Goal: Information Seeking & Learning: Learn about a topic

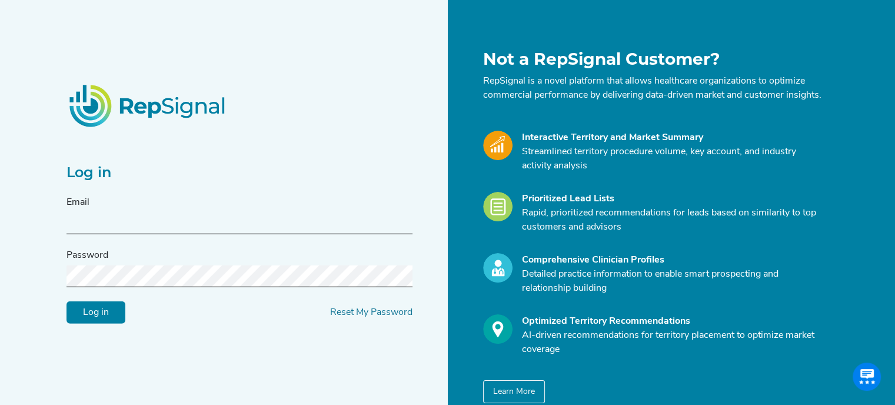
click at [211, 234] on input "text" at bounding box center [240, 224] width 346 height 22
type input "[PERSON_NAME][DOMAIN_NAME][EMAIL_ADDRESS][PERSON_NAME][DOMAIN_NAME]"
click at [67, 301] on input "Log in" at bounding box center [96, 312] width 59 height 22
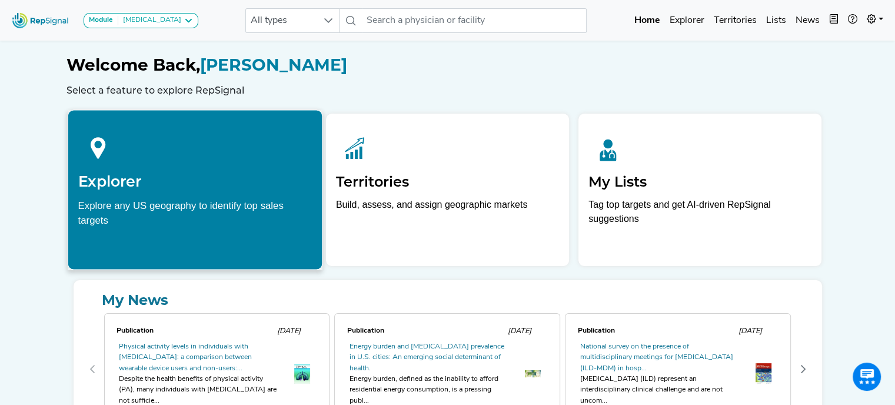
click at [143, 191] on div "Explorer Explore any US geography to identify top sales targets" at bounding box center [195, 177] width 254 height 134
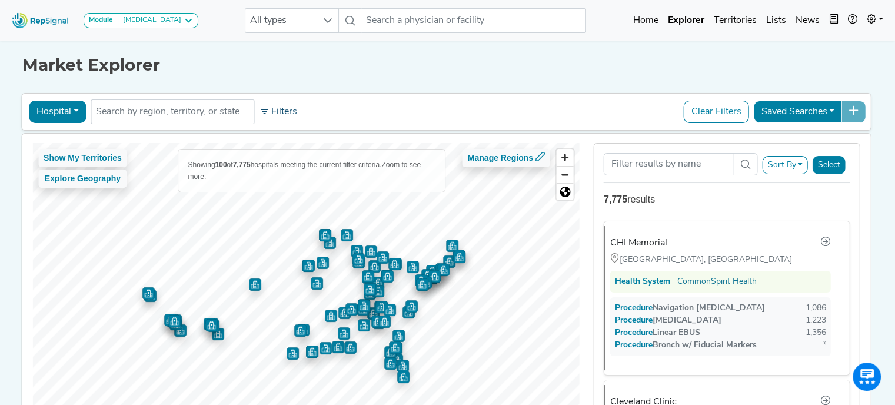
click at [278, 108] on button "Filters" at bounding box center [279, 112] width 44 height 20
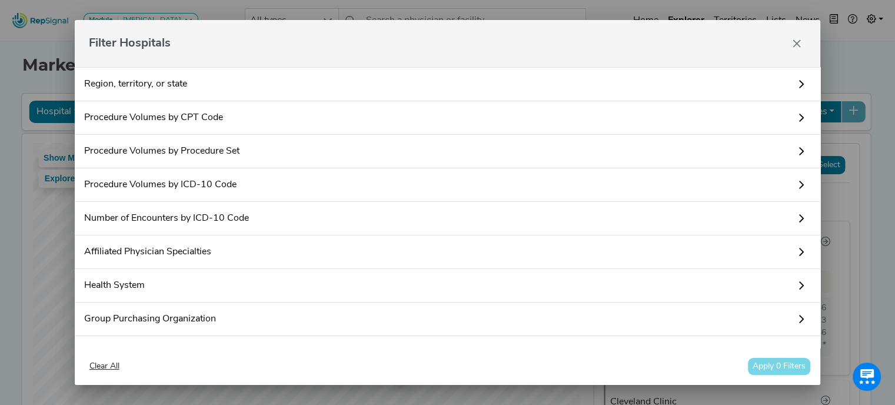
click at [282, 78] on link "Region, territory, or state" at bounding box center [448, 84] width 747 height 34
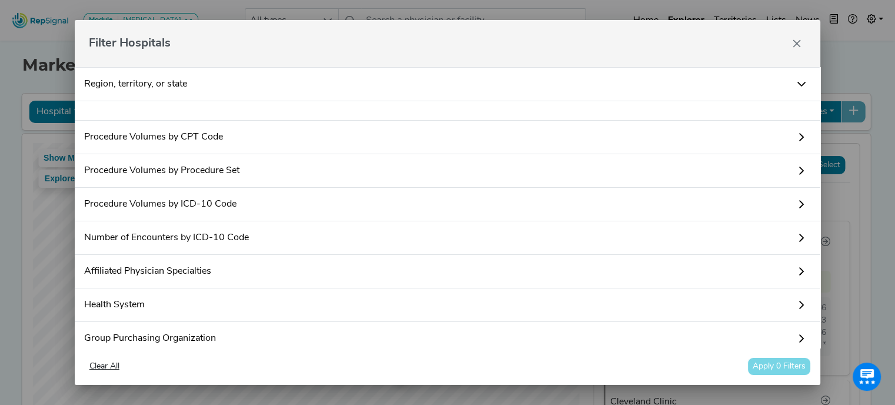
click at [299, 108] on div at bounding box center [448, 110] width 747 height 19
click at [797, 80] on icon at bounding box center [801, 83] width 9 height 9
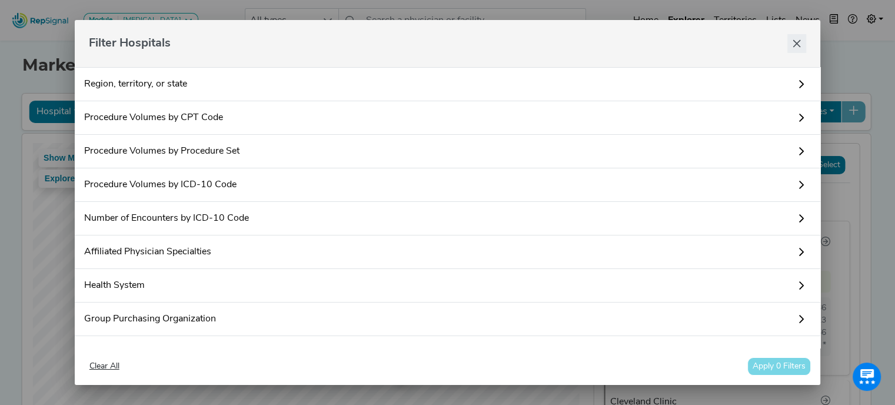
click at [798, 44] on icon "Close" at bounding box center [798, 44] width 8 height 8
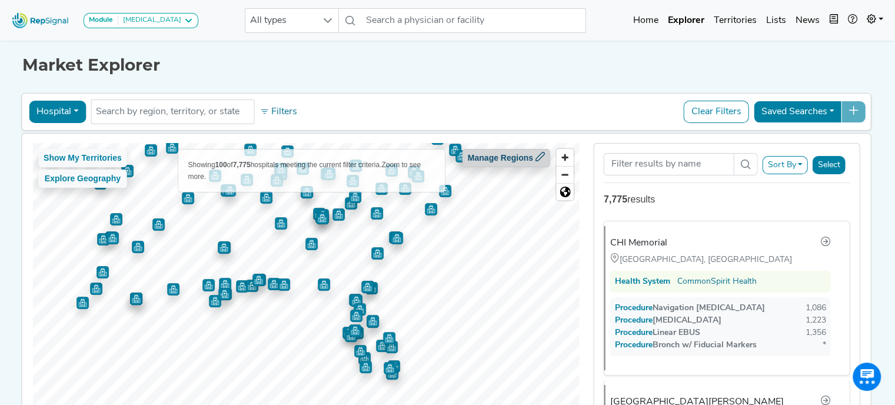
click at [510, 164] on button "Manage Regions" at bounding box center [507, 158] width 88 height 18
click at [283, 108] on button "Filters" at bounding box center [279, 112] width 44 height 20
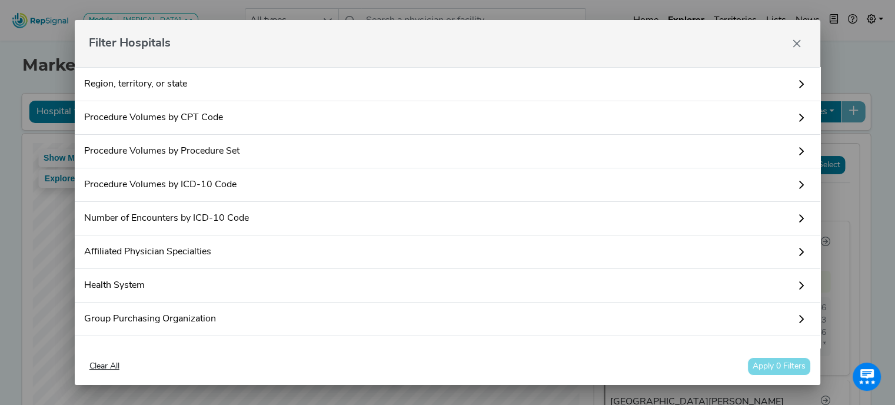
click at [797, 81] on icon at bounding box center [801, 83] width 9 height 9
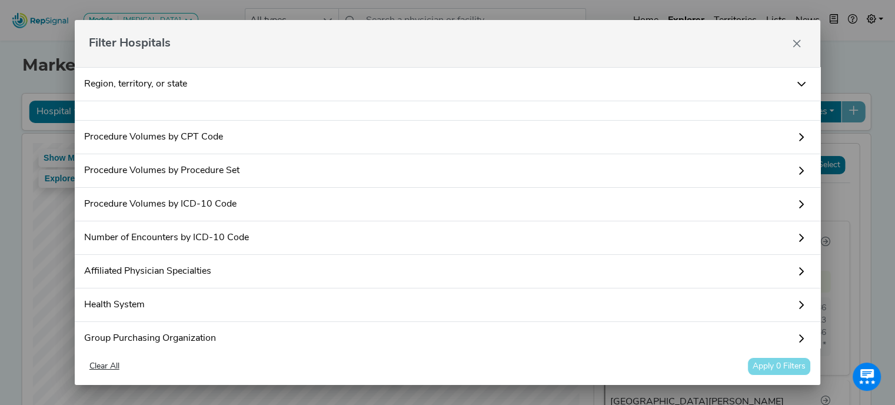
click at [183, 112] on div at bounding box center [448, 110] width 747 height 19
click at [798, 42] on icon "Close" at bounding box center [796, 43] width 9 height 9
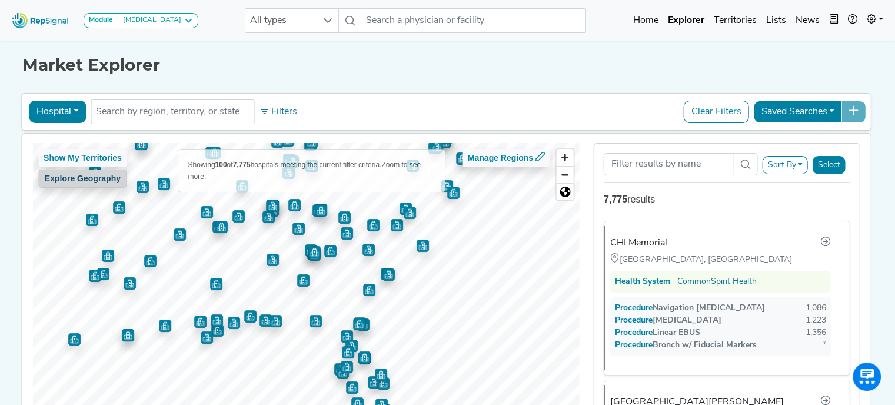
click at [102, 177] on button "Explore Geography" at bounding box center [82, 179] width 89 height 18
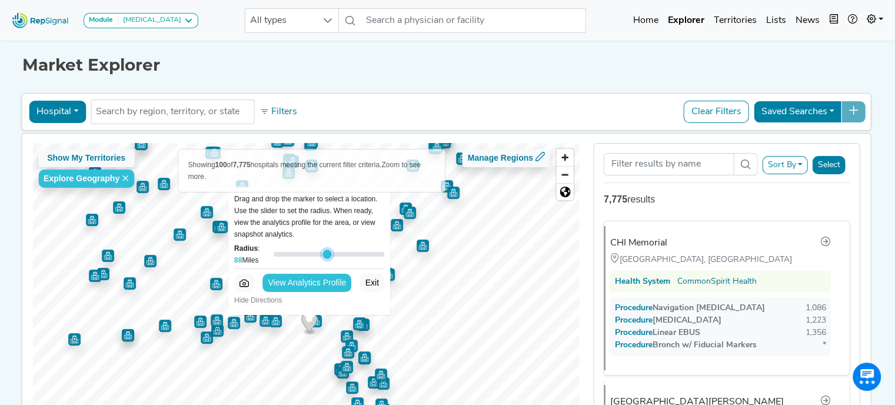
click at [323, 253] on input "Radius : 88 Miles" at bounding box center [329, 254] width 111 height 14
drag, startPoint x: 324, startPoint y: 254, endPoint x: 301, endPoint y: 256, distance: 22.4
click at [301, 256] on input "Radius : 63 Miles" at bounding box center [329, 254] width 111 height 14
drag, startPoint x: 301, startPoint y: 256, endPoint x: 359, endPoint y: 254, distance: 57.2
type input "131"
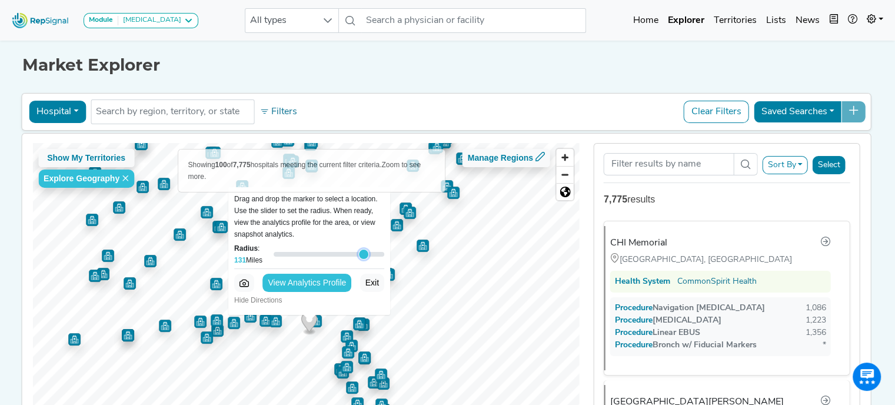
click at [359, 254] on input "Radius : 131 Miles" at bounding box center [329, 254] width 111 height 14
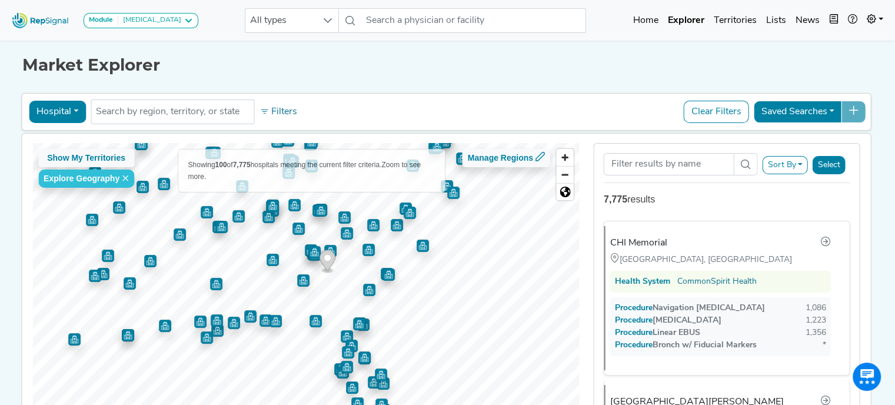
drag, startPoint x: 306, startPoint y: 324, endPoint x: 324, endPoint y: 263, distance: 63.9
click at [324, 263] on icon "Map marker" at bounding box center [328, 260] width 16 height 21
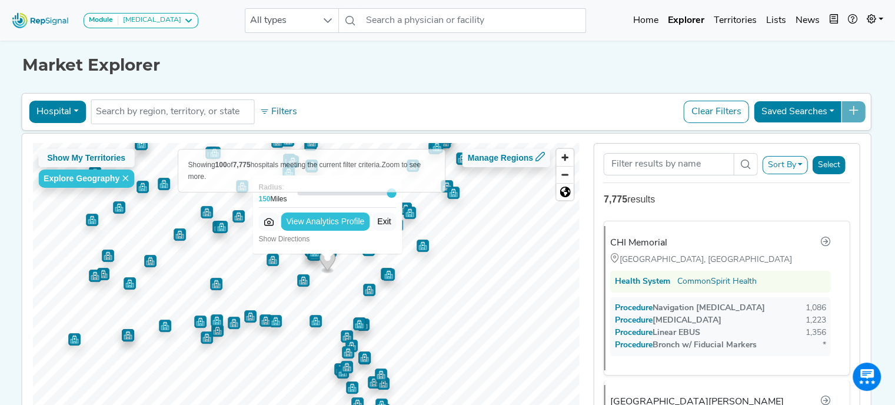
drag, startPoint x: 372, startPoint y: 194, endPoint x: 400, endPoint y: 197, distance: 28.4
type input "150"
click at [397, 197] on input "Radius : 150 Miles" at bounding box center [346, 193] width 99 height 14
click at [66, 105] on button "Hospital" at bounding box center [57, 112] width 57 height 22
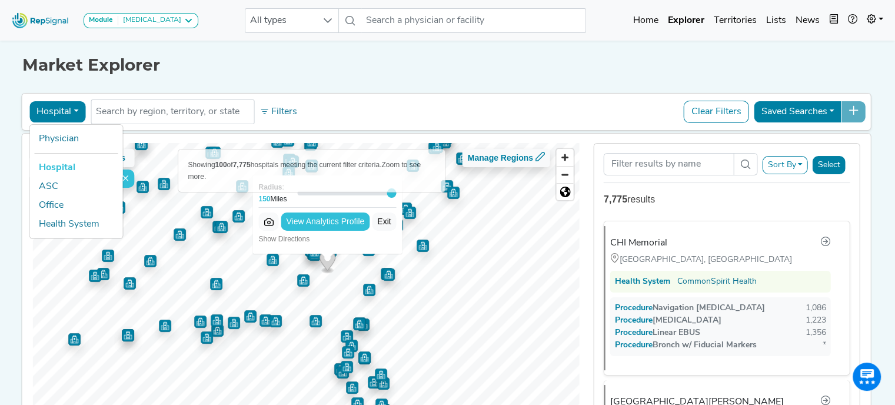
click at [66, 105] on button "Hospital" at bounding box center [57, 112] width 57 height 22
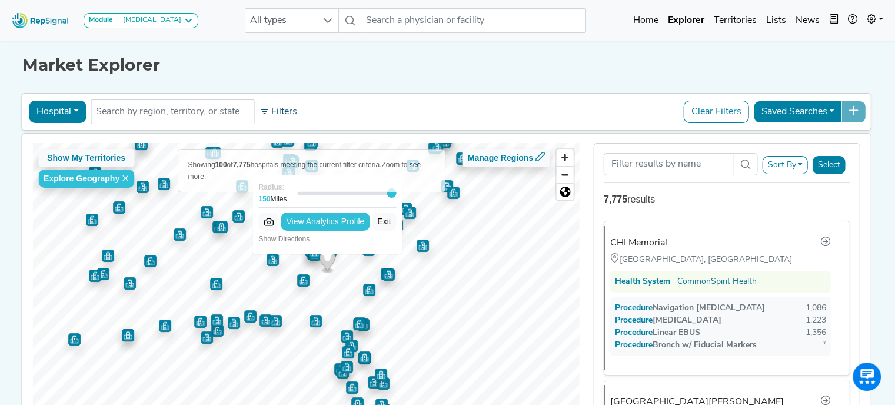
click at [278, 111] on button "Filters" at bounding box center [279, 112] width 44 height 20
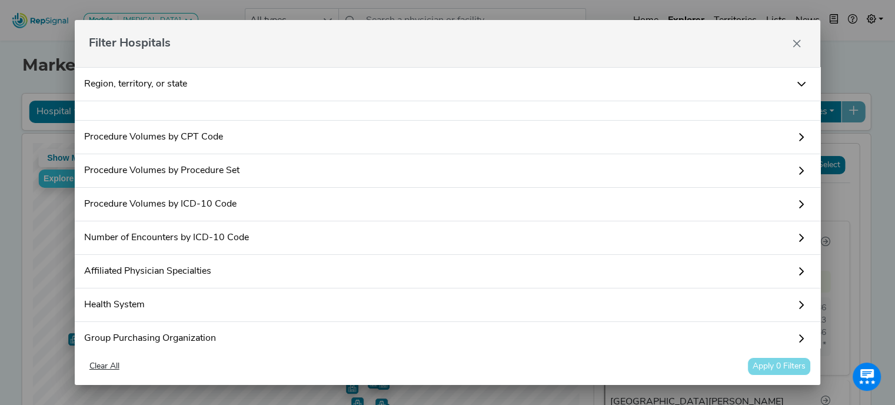
click at [151, 111] on div at bounding box center [448, 110] width 747 height 19
click at [177, 77] on link "Region, territory, or state" at bounding box center [448, 84] width 747 height 34
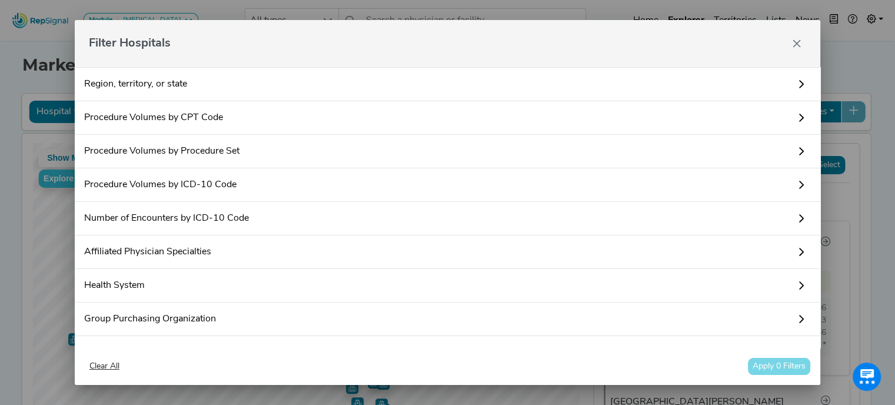
drag, startPoint x: 177, startPoint y: 77, endPoint x: 183, endPoint y: 86, distance: 10.3
click at [183, 86] on link "Region, territory, or state" at bounding box center [448, 84] width 747 height 34
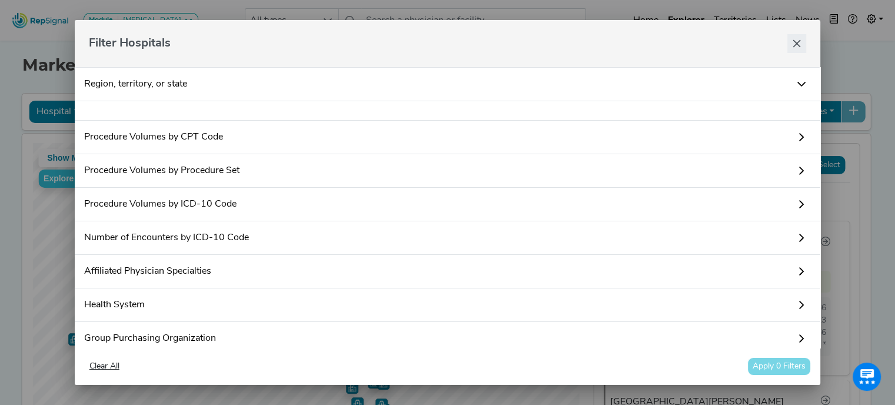
click at [795, 47] on icon "Close" at bounding box center [796, 43] width 9 height 9
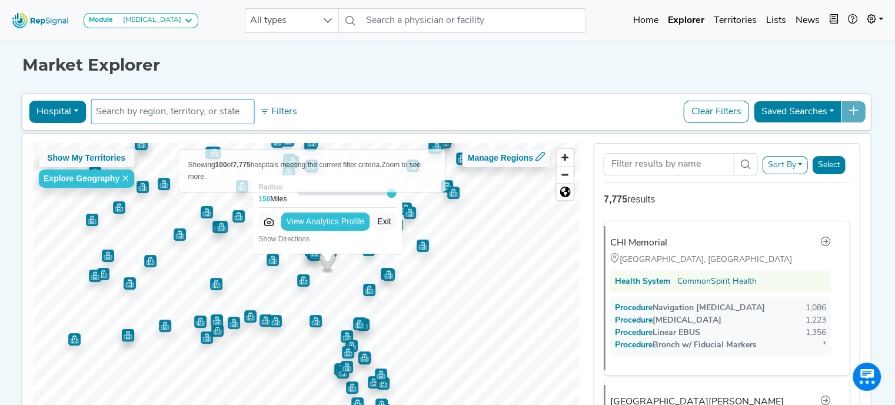
click at [208, 107] on input "text" at bounding box center [172, 112] width 153 height 14
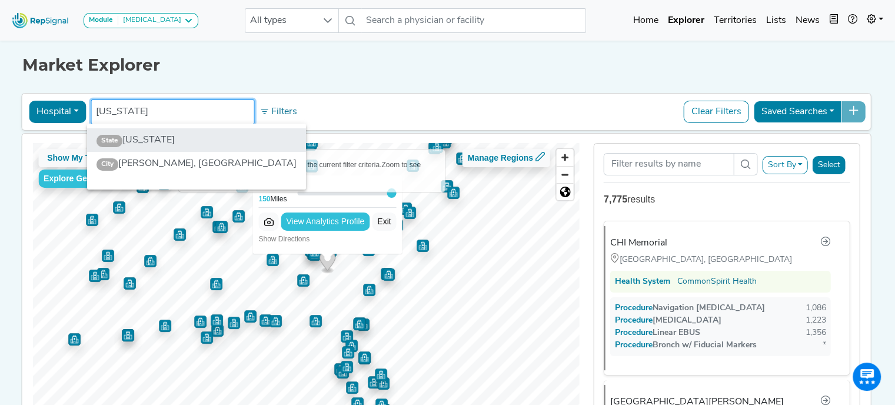
type input "[US_STATE]"
click at [162, 145] on li "State [US_STATE]" at bounding box center [196, 140] width 219 height 24
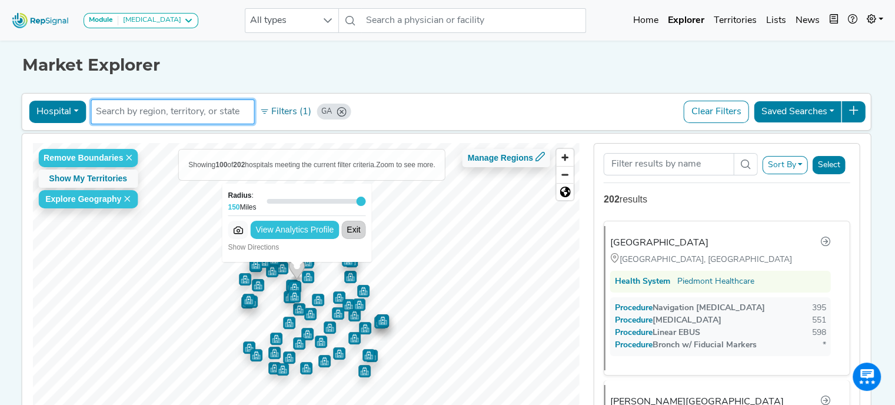
click at [348, 228] on button "Exit" at bounding box center [353, 230] width 24 height 18
